Goal: Transaction & Acquisition: Purchase product/service

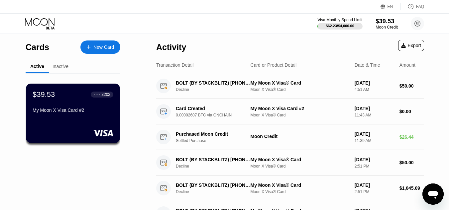
click at [378, 21] on div "$39.53" at bounding box center [386, 21] width 22 height 7
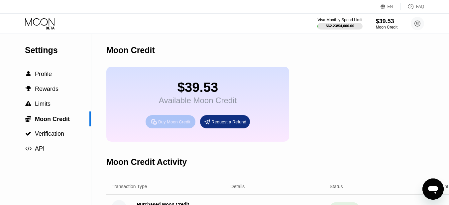
click at [178, 125] on div "Buy Moon Credit" at bounding box center [174, 122] width 32 height 6
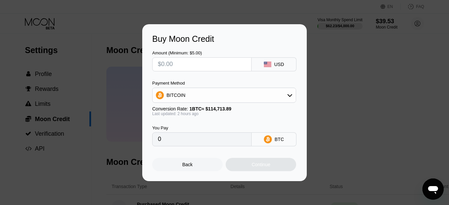
click at [214, 62] on input "text" at bounding box center [202, 64] width 88 height 13
type input "$12"
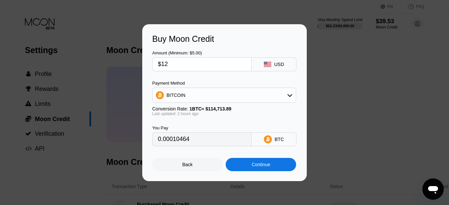
type input "0.00010464"
type input "$12"
click at [217, 93] on div "BITCOIN" at bounding box center [224, 95] width 143 height 13
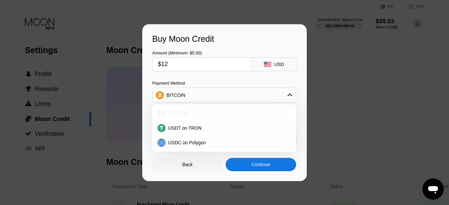
click at [212, 116] on div "BITCOIN" at bounding box center [227, 113] width 125 height 5
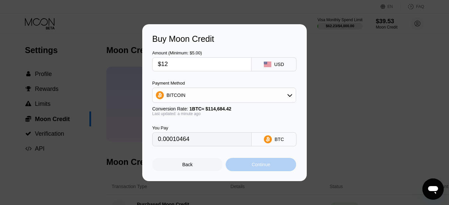
click at [254, 167] on div "Continue" at bounding box center [261, 164] width 19 height 5
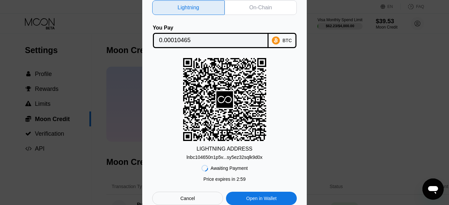
click at [256, 11] on div "On-Chain" at bounding box center [261, 7] width 72 height 15
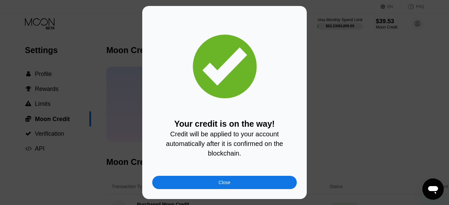
click at [228, 185] on div "Close" at bounding box center [225, 182] width 12 height 5
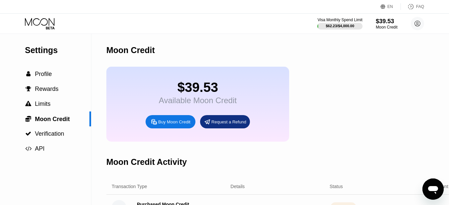
drag, startPoint x: 132, startPoint y: 73, endPoint x: 227, endPoint y: 62, distance: 96.4
click at [173, 70] on div "$39.53 Available Moon Credit Buy Moon Credit Request a Refund" at bounding box center [197, 104] width 183 height 75
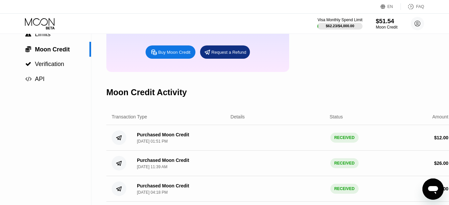
scroll to position [66, 0]
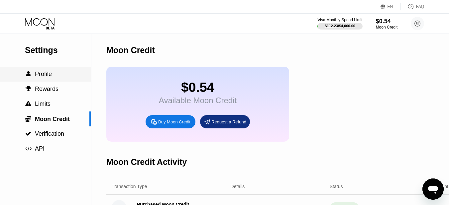
click at [46, 81] on div " Profile" at bounding box center [45, 74] width 91 height 15
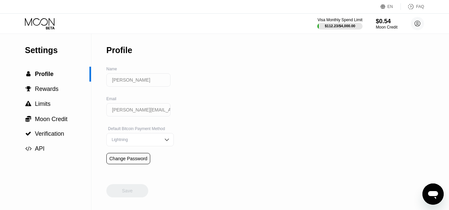
click at [45, 23] on icon at bounding box center [40, 24] width 31 height 12
